Goal: Task Accomplishment & Management: Manage account settings

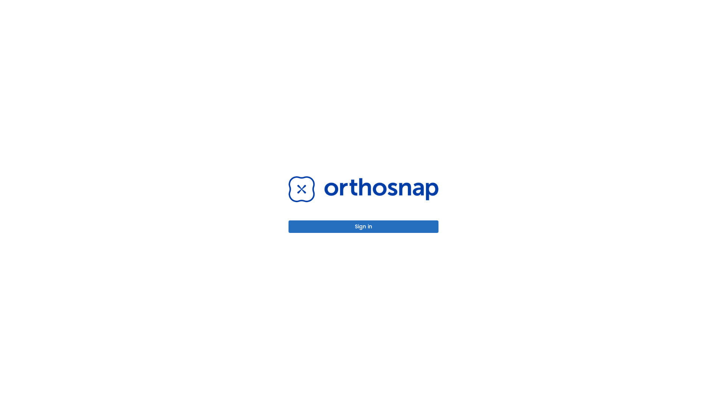
click at [364, 227] on button "Sign in" at bounding box center [364, 226] width 150 height 13
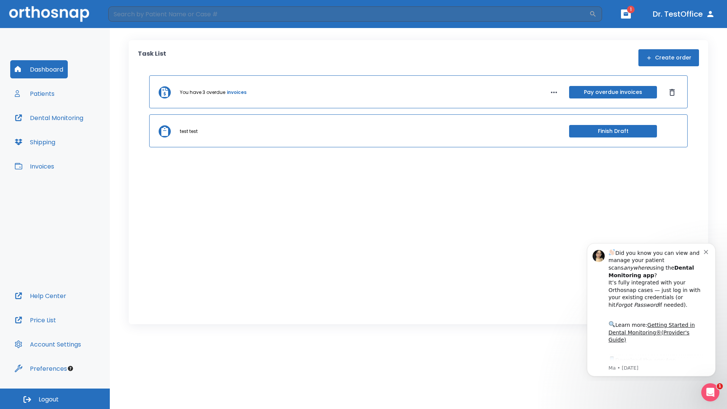
click at [55, 399] on span "Logout" at bounding box center [49, 400] width 20 height 8
